Goal: Information Seeking & Learning: Find specific fact

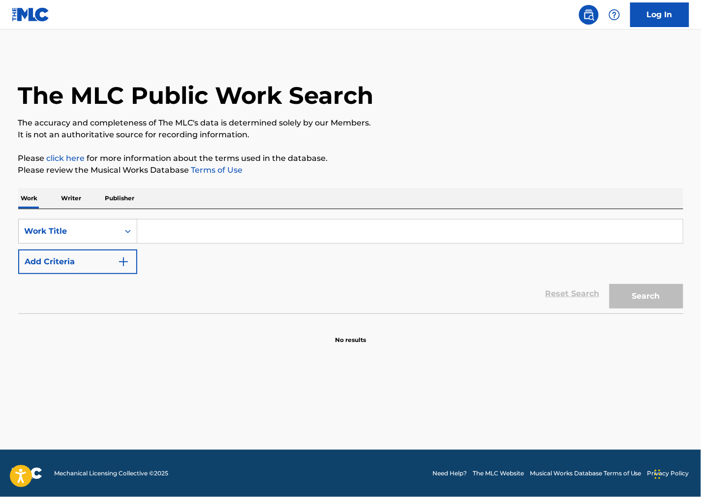
click at [476, 226] on input "Search Form" at bounding box center [410, 232] width 546 height 24
click at [195, 231] on input "Search Form" at bounding box center [410, 232] width 546 height 24
paste input "Pink Panther"
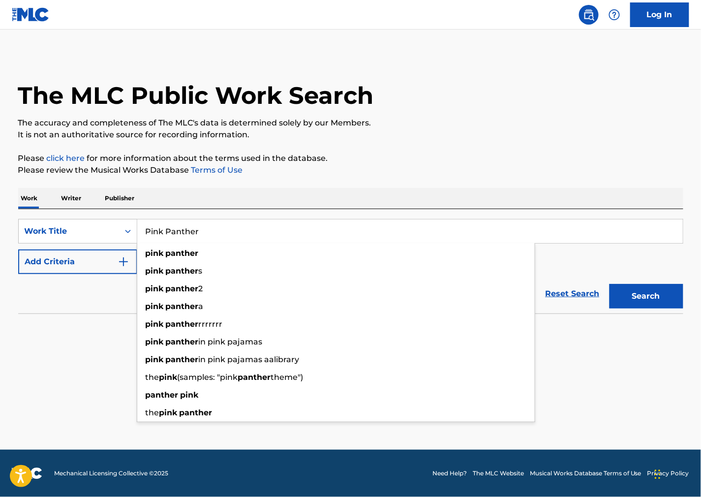
type input "Pink Panther"
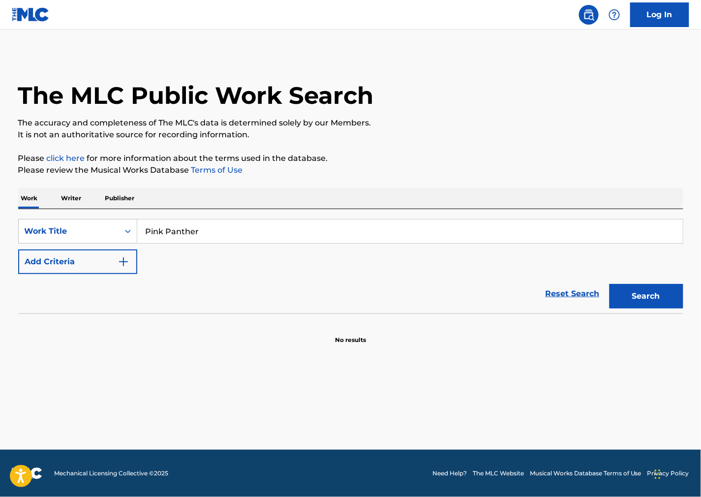
drag, startPoint x: 475, startPoint y: 138, endPoint x: 219, endPoint y: 214, distance: 267.3
click at [475, 138] on p "It is not an authoritative source for recording information." at bounding box center [350, 135] width 665 height 12
click at [115, 253] on button "Add Criteria" at bounding box center [77, 262] width 119 height 25
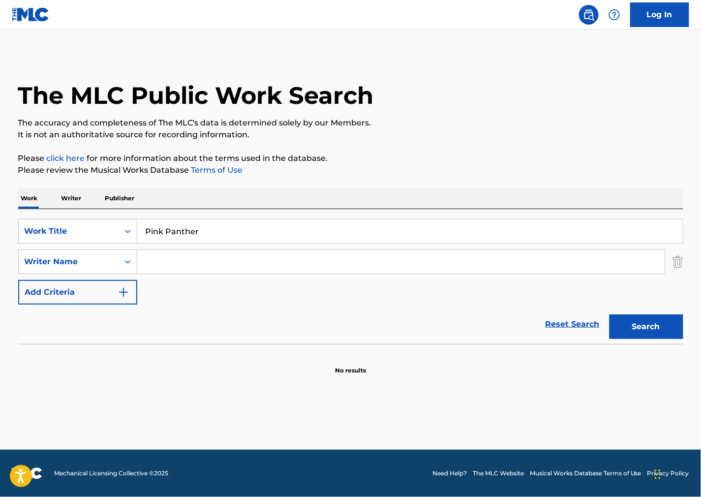
click at [262, 264] on input "Search Form" at bounding box center [401, 262] width 528 height 24
paste input "Lauderdale"
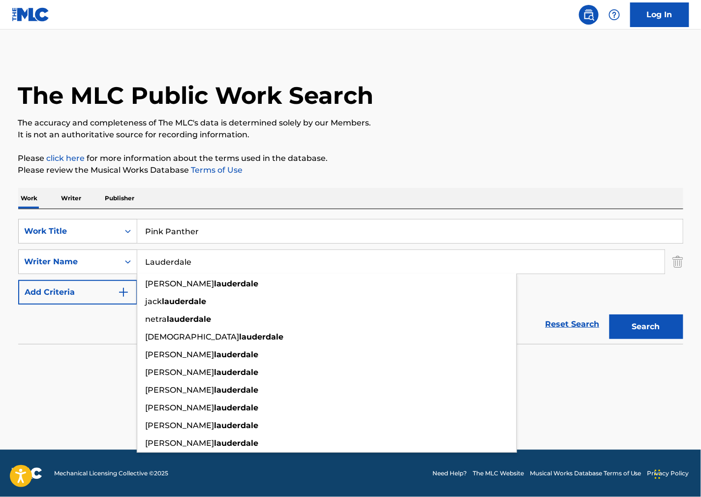
type input "Lauderdale"
click at [637, 318] on button "Search" at bounding box center [647, 327] width 74 height 25
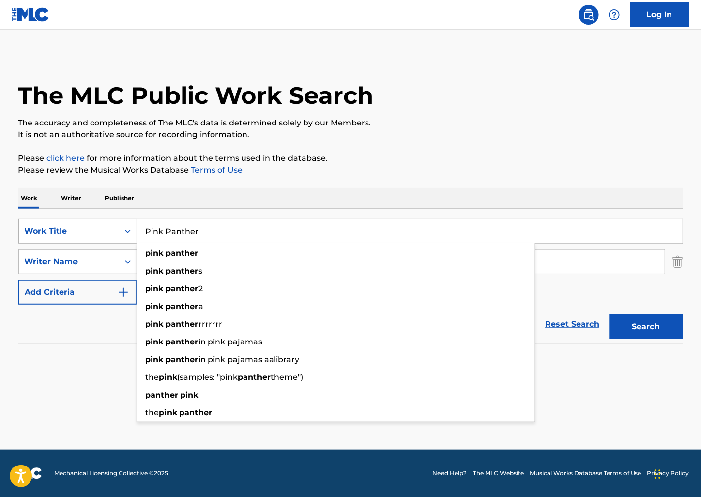
drag, startPoint x: 222, startPoint y: 233, endPoint x: 89, endPoint y: 241, distance: 132.7
click at [89, 241] on div "SearchWithCriteria3efc3b6c-7f6a-486d-a0b6-6f2cfe65b089 Work Title Pink Panther …" at bounding box center [350, 231] width 665 height 25
